Goal: Check status: Check status

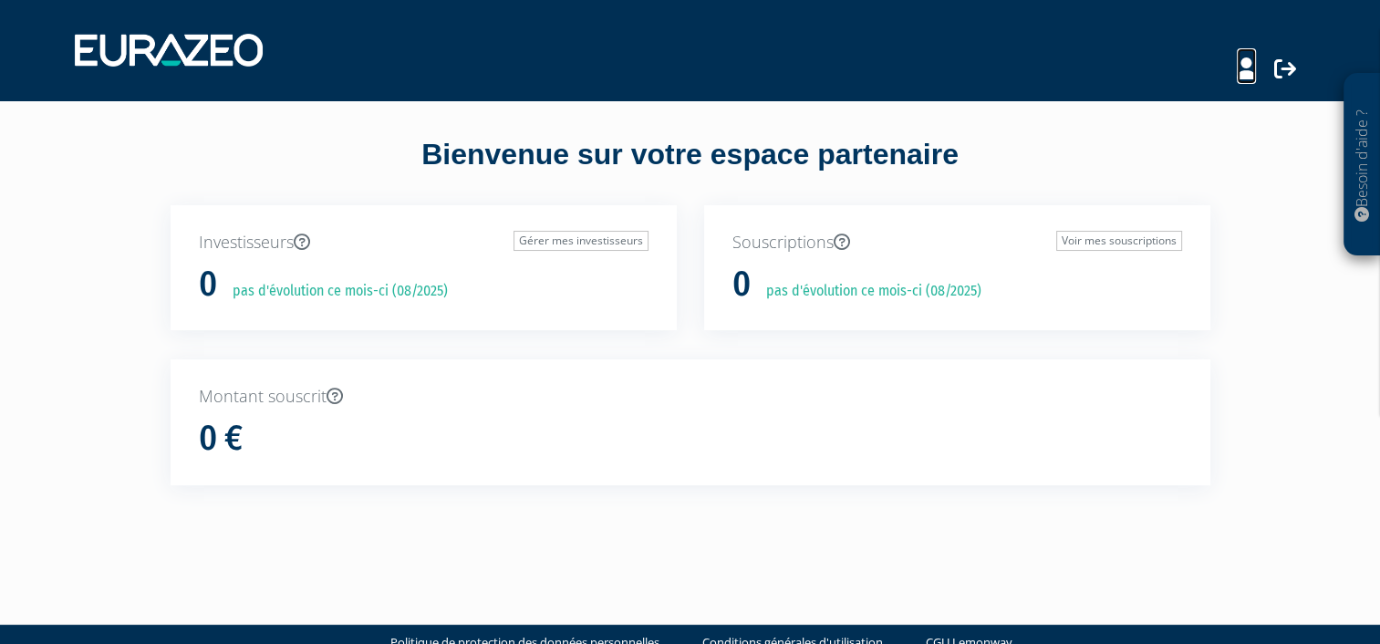
click at [1248, 64] on icon at bounding box center [1246, 68] width 19 height 22
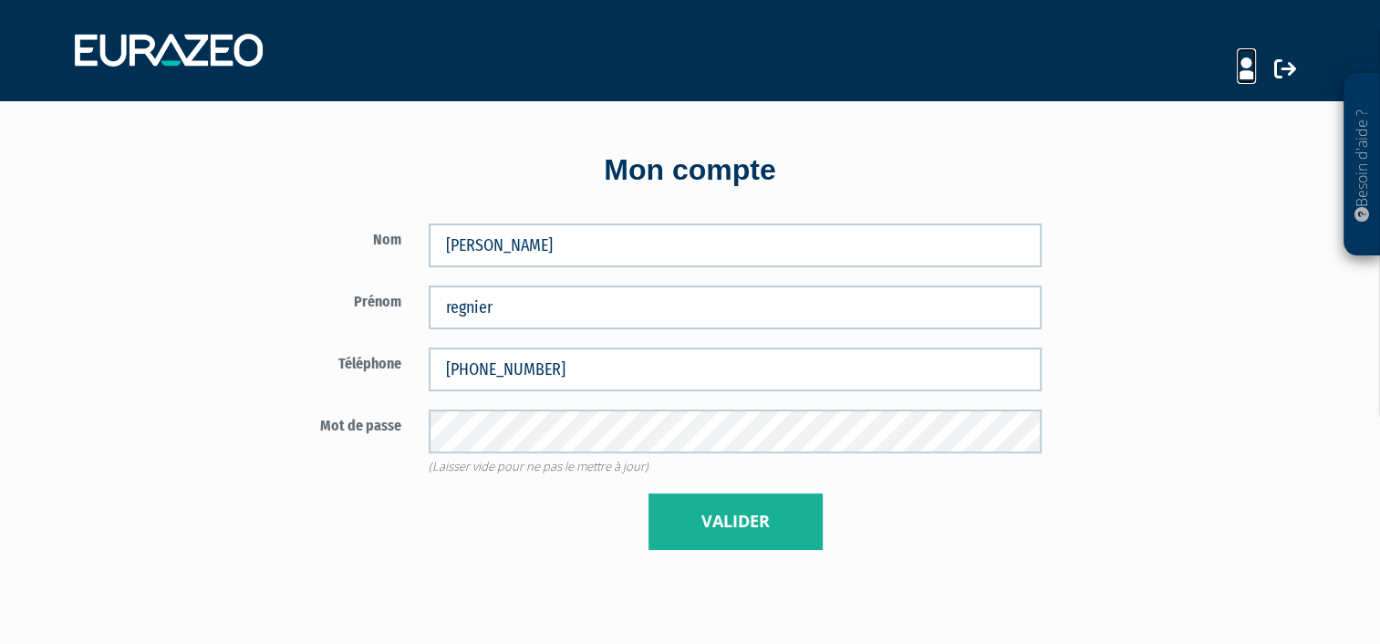
click at [1240, 69] on icon at bounding box center [1246, 68] width 19 height 22
click at [1290, 67] on icon at bounding box center [1285, 68] width 22 height 22
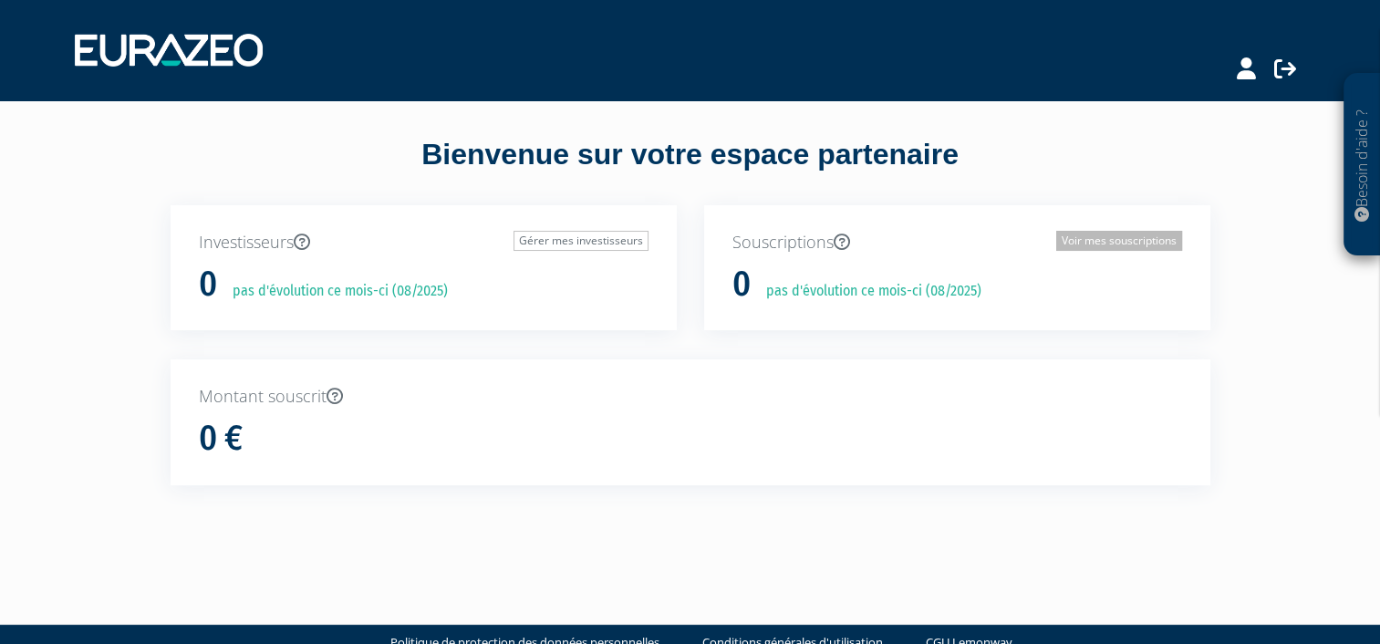
click at [1136, 244] on link "Voir mes souscriptions" at bounding box center [1119, 241] width 126 height 20
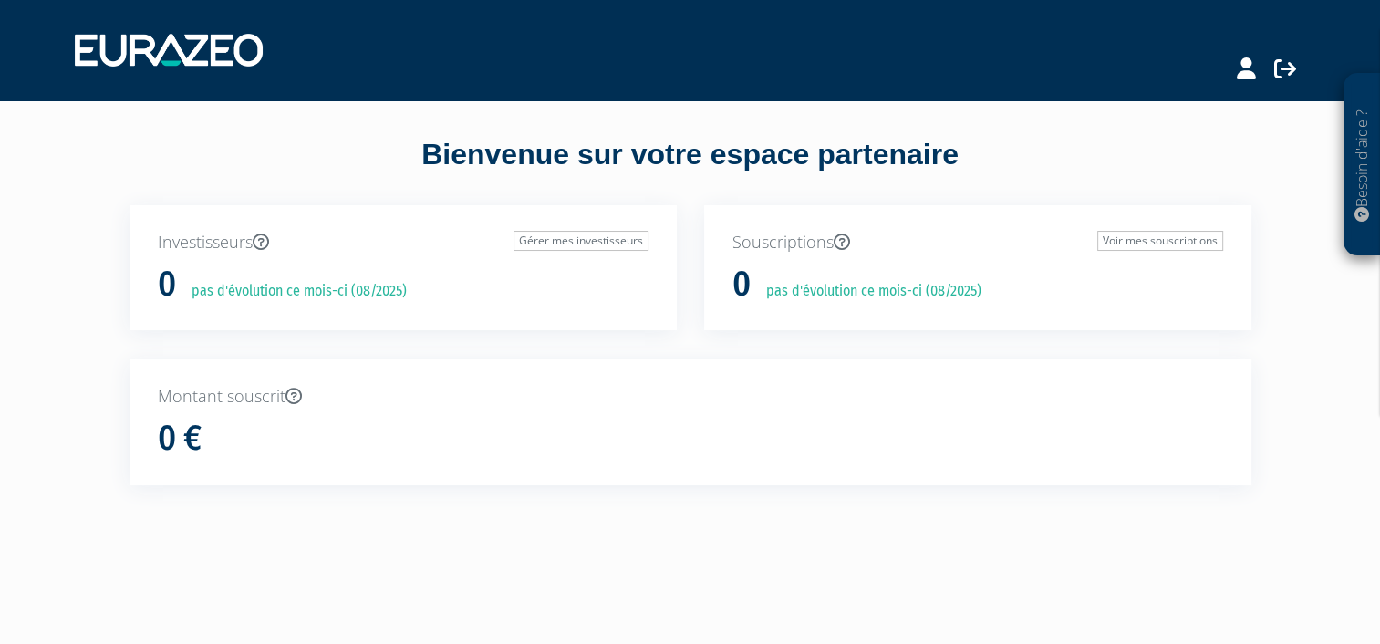
drag, startPoint x: 427, startPoint y: 410, endPoint x: 455, endPoint y: 399, distance: 30.3
click at [426, 410] on div "Montant souscrit 0 €" at bounding box center [691, 422] width 1122 height 126
drag, startPoint x: 186, startPoint y: 11, endPoint x: 197, endPoint y: 51, distance: 41.6
click at [186, 16] on nav at bounding box center [690, 50] width 1380 height 100
click at [197, 59] on img at bounding box center [169, 50] width 188 height 33
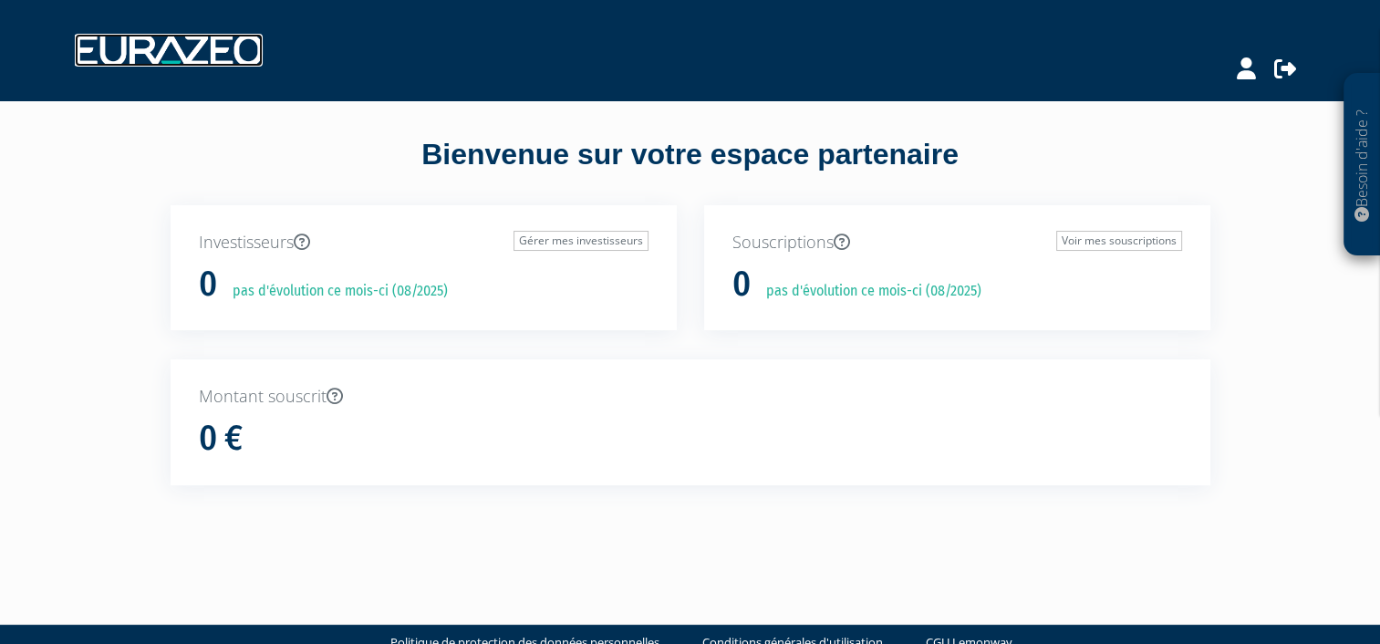
click at [203, 63] on img at bounding box center [169, 50] width 188 height 33
